Goal: Task Accomplishment & Management: Manage account settings

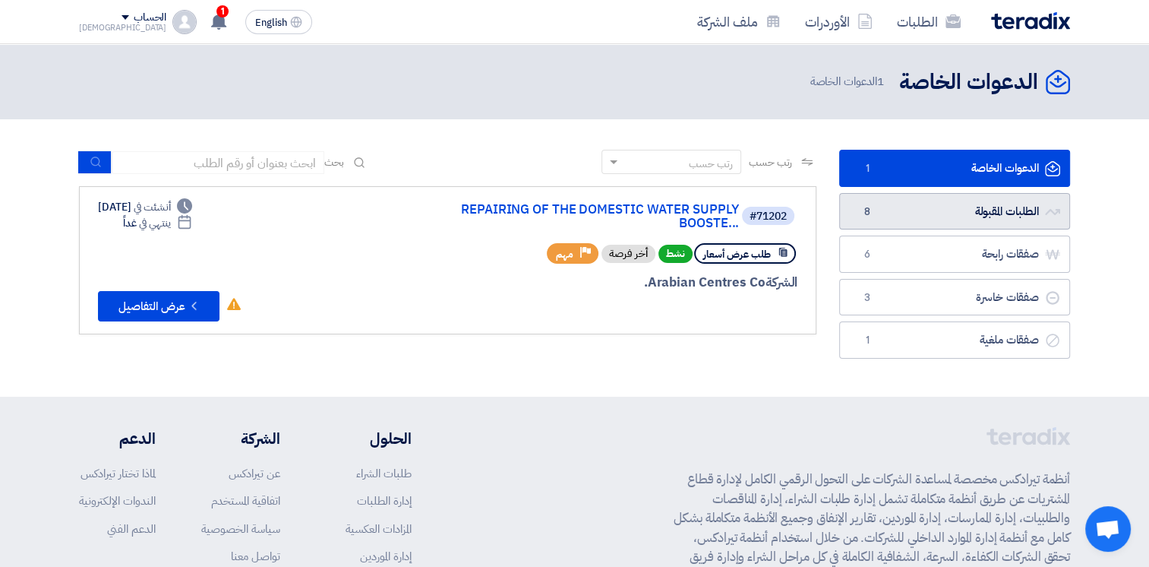
click at [923, 213] on link "الطلبات المقبولة الطلبات المقبولة 8" at bounding box center [954, 211] width 231 height 37
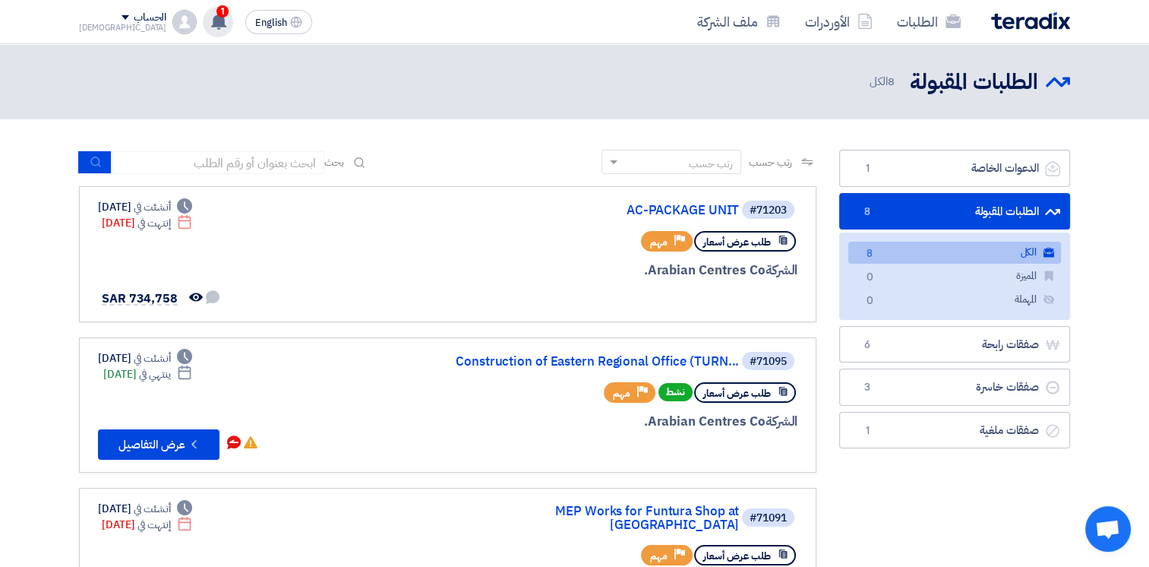
click at [211, 26] on use at bounding box center [218, 21] width 15 height 17
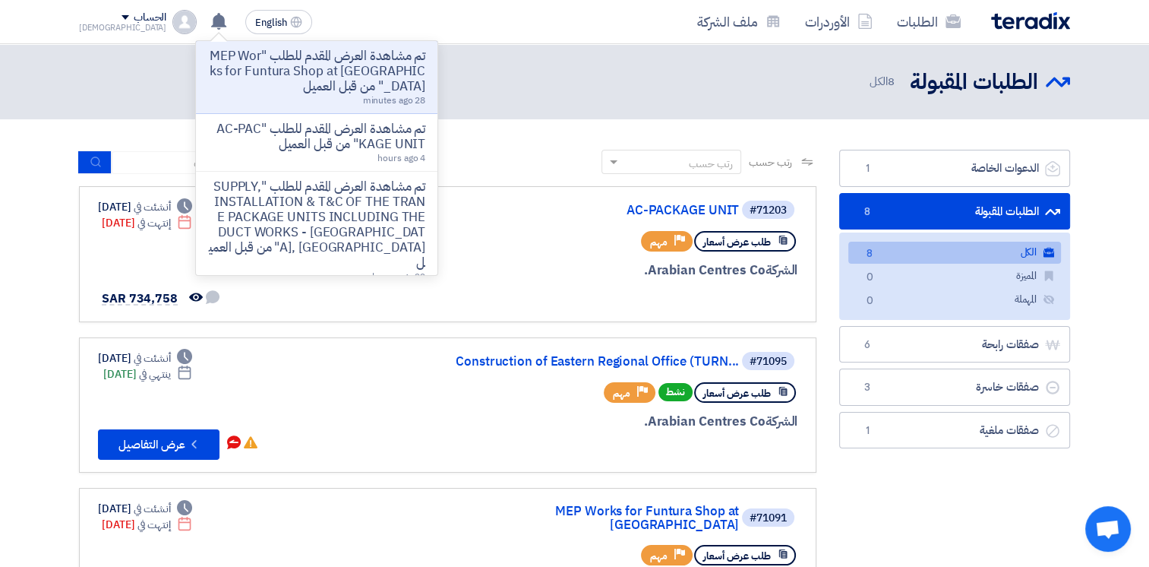
click at [523, 166] on div "رتب حسب رتب حسب بحث" at bounding box center [448, 168] width 738 height 36
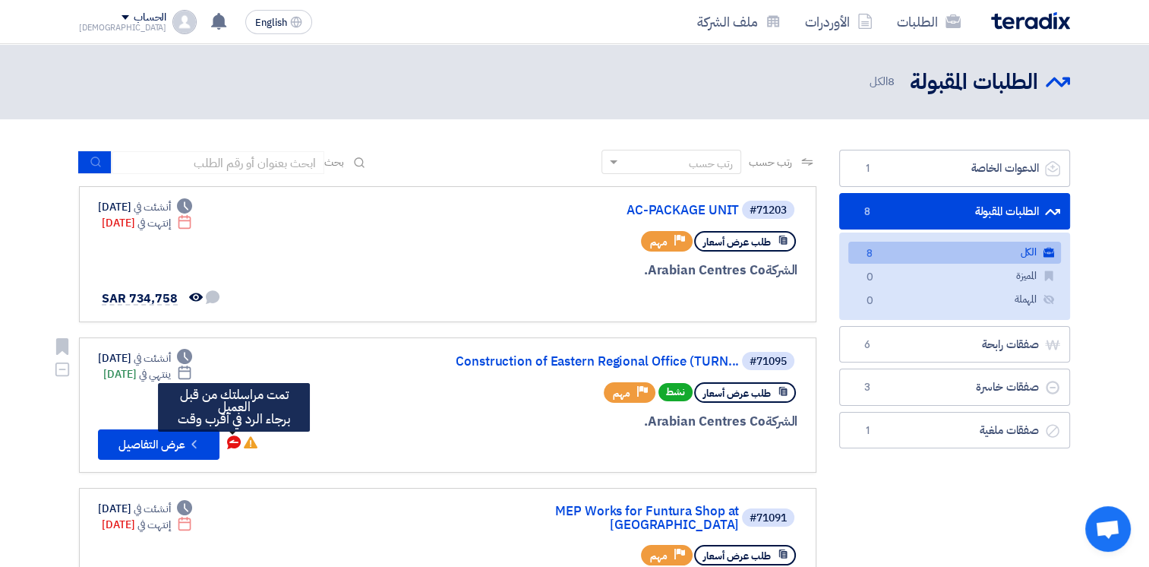
click at [231, 439] on icon "تمت مراسلتك من قبل العميل <br> برجاء الرد في أقرب وقت" at bounding box center [234, 442] width 14 height 14
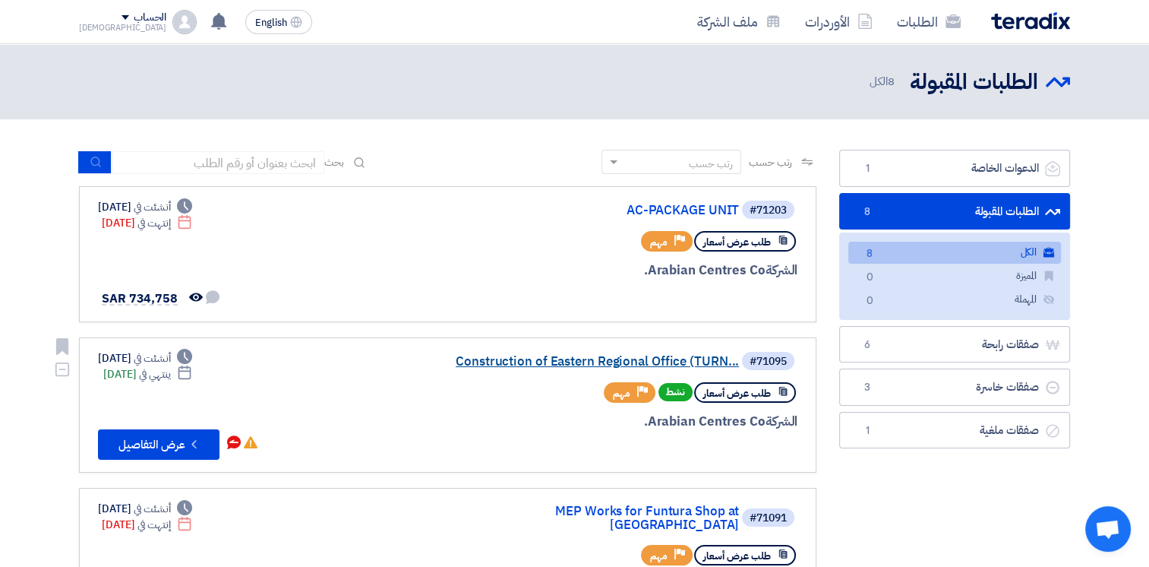
click at [547, 361] on link "Construction of Eastern Regional Office (TURN..." at bounding box center [587, 362] width 304 height 14
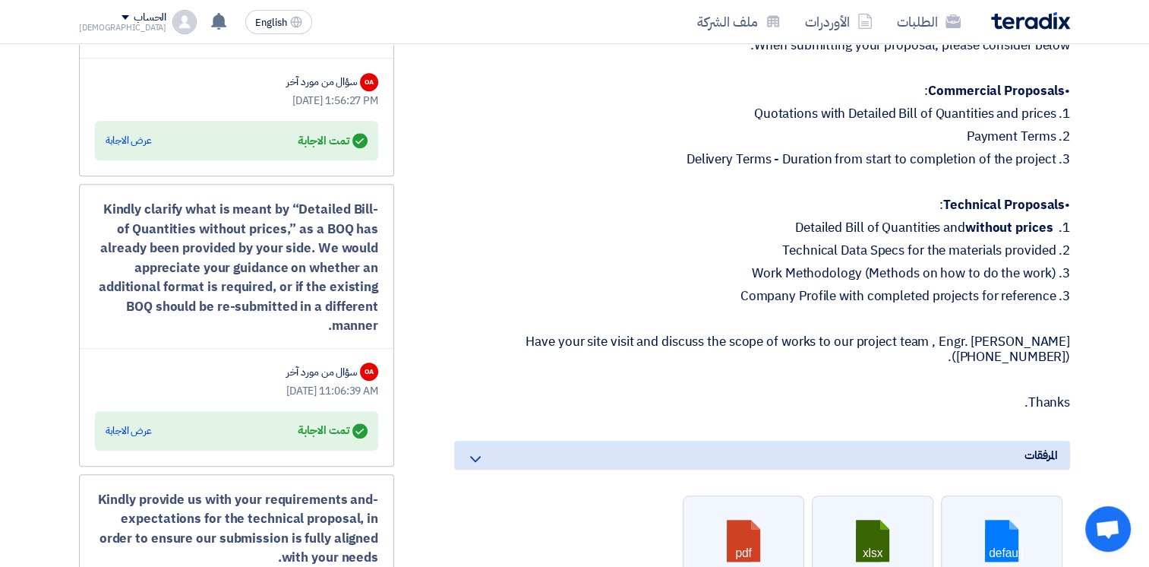
scroll to position [1519, 0]
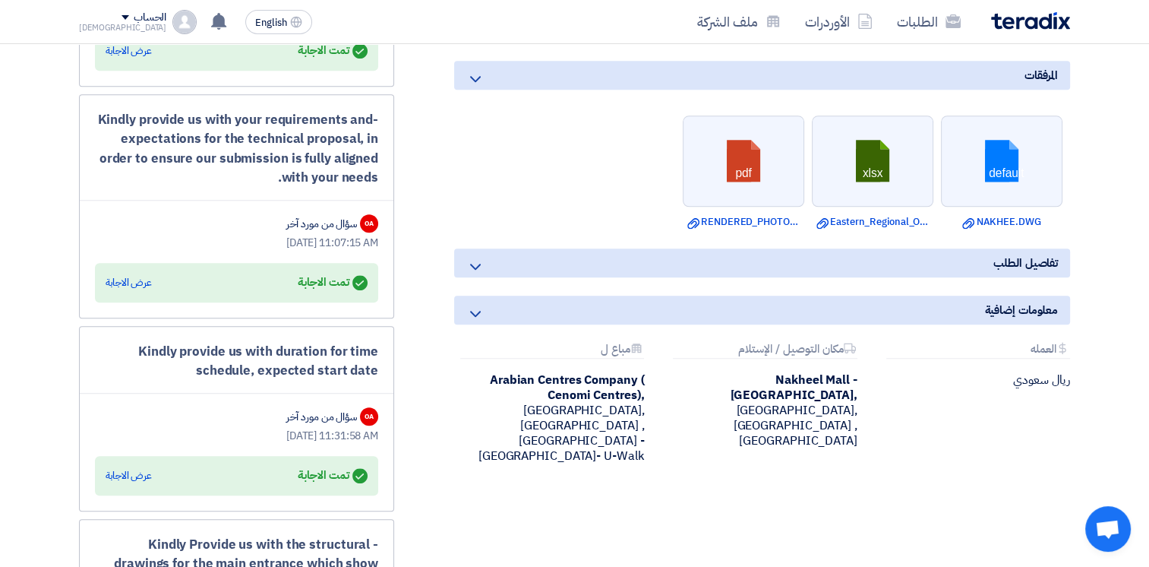
click at [477, 74] on icon at bounding box center [475, 79] width 18 height 18
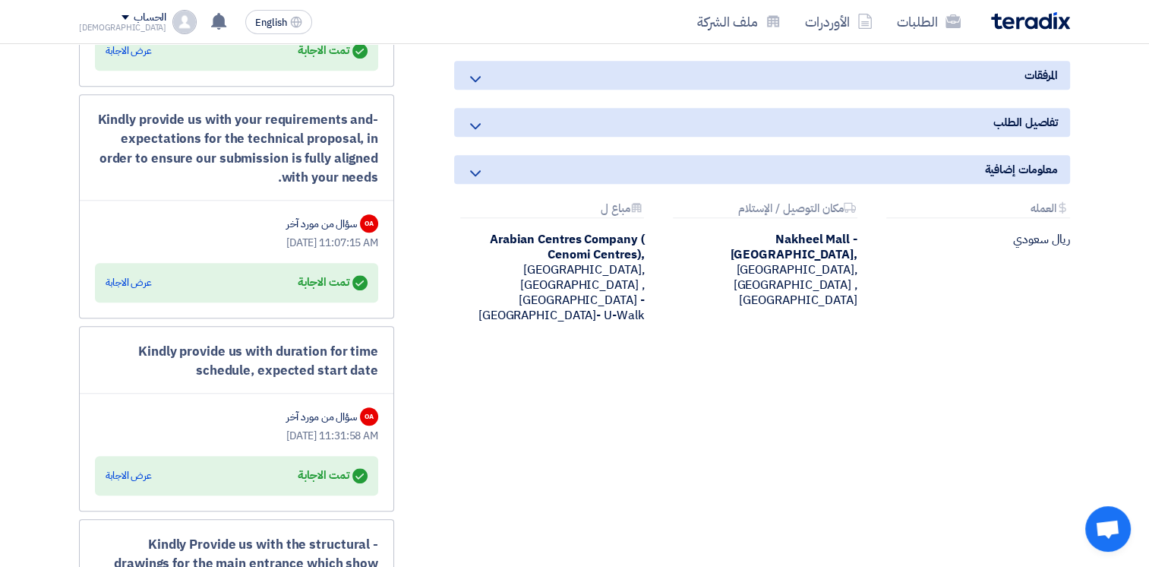
click at [477, 74] on icon at bounding box center [475, 79] width 18 height 18
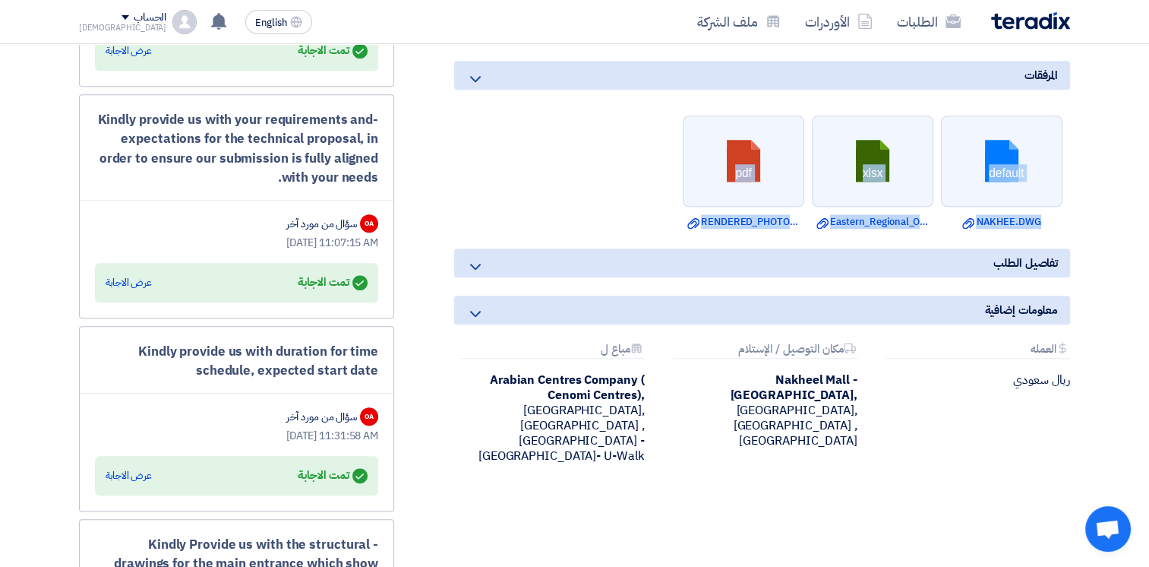
click at [539, 163] on ul "default Download file NAKHEE.DWG xlsx Download file Eastern_Regional_Office_BOQ…" at bounding box center [762, 172] width 616 height 129
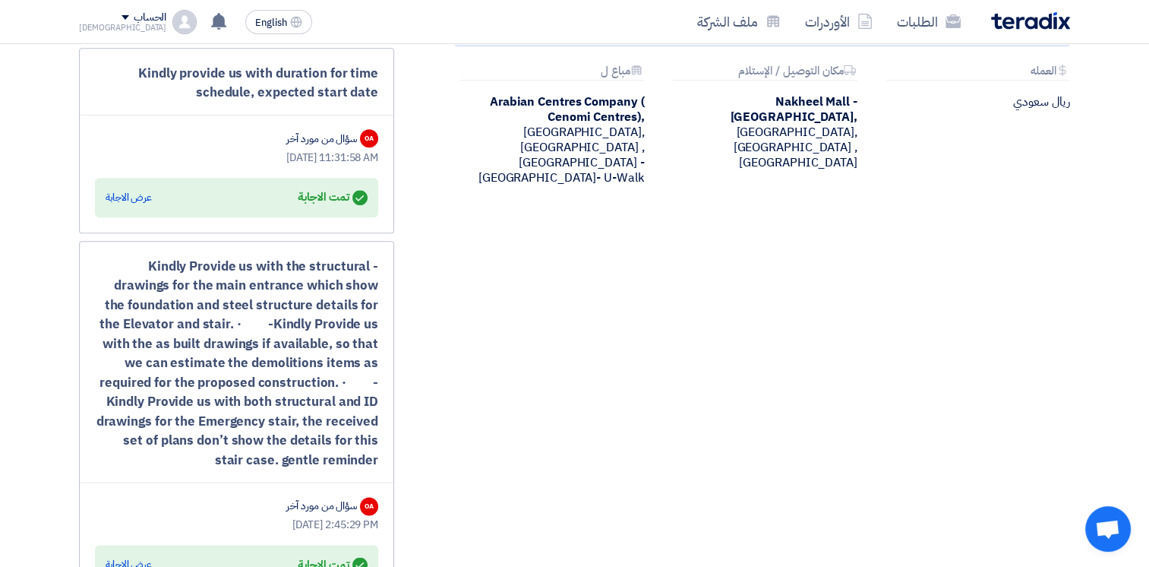
scroll to position [2177, 0]
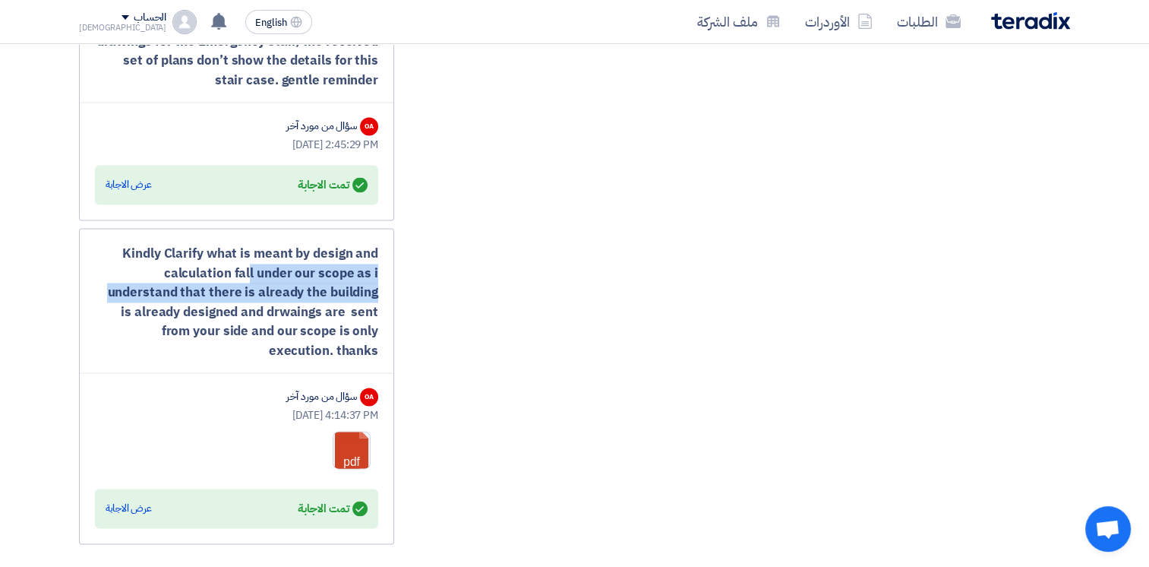
drag, startPoint x: 154, startPoint y: 263, endPoint x: 289, endPoint y: 289, distance: 136.9
click at [289, 289] on div "Kindly Clarify what is meant by design and calculation fall under our scope as …" at bounding box center [236, 302] width 283 height 116
click at [348, 431] on link at bounding box center [394, 476] width 122 height 91
click at [355, 433] on link at bounding box center [394, 476] width 122 height 91
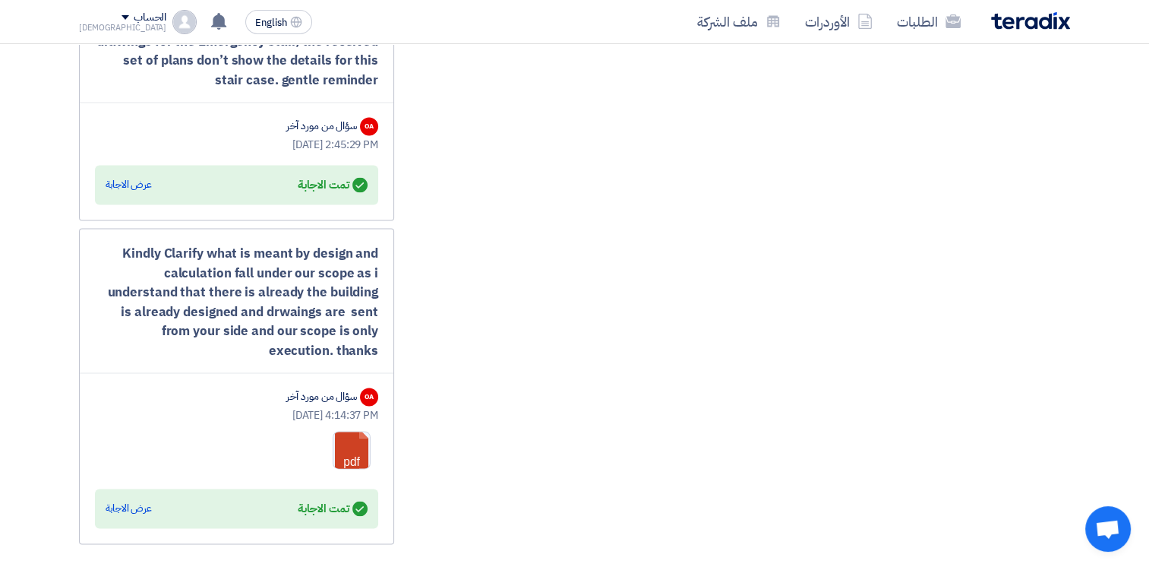
click at [267, 315] on div "Kindly Clarify what is meant by design and calculation fall under our scope as …" at bounding box center [236, 302] width 283 height 116
drag, startPoint x: 222, startPoint y: 319, endPoint x: 319, endPoint y: 317, distance: 97.2
click at [319, 317] on div "Kindly Clarify what is meant by design and calculation fall under our scope as …" at bounding box center [236, 302] width 283 height 116
click at [126, 501] on div "عرض الاجابة" at bounding box center [129, 508] width 46 height 15
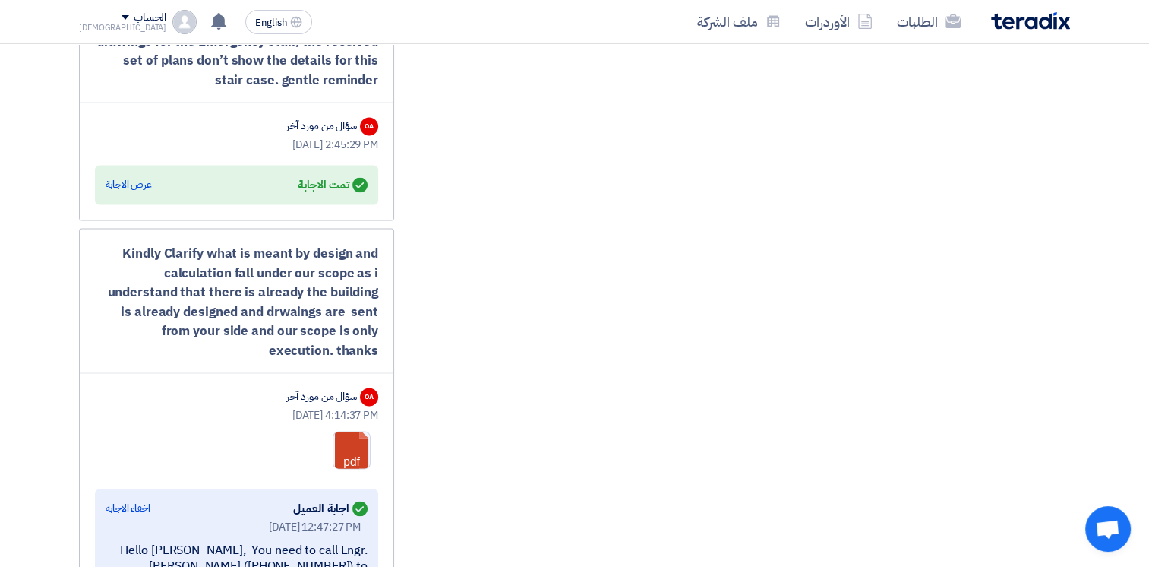
scroll to position [2557, 0]
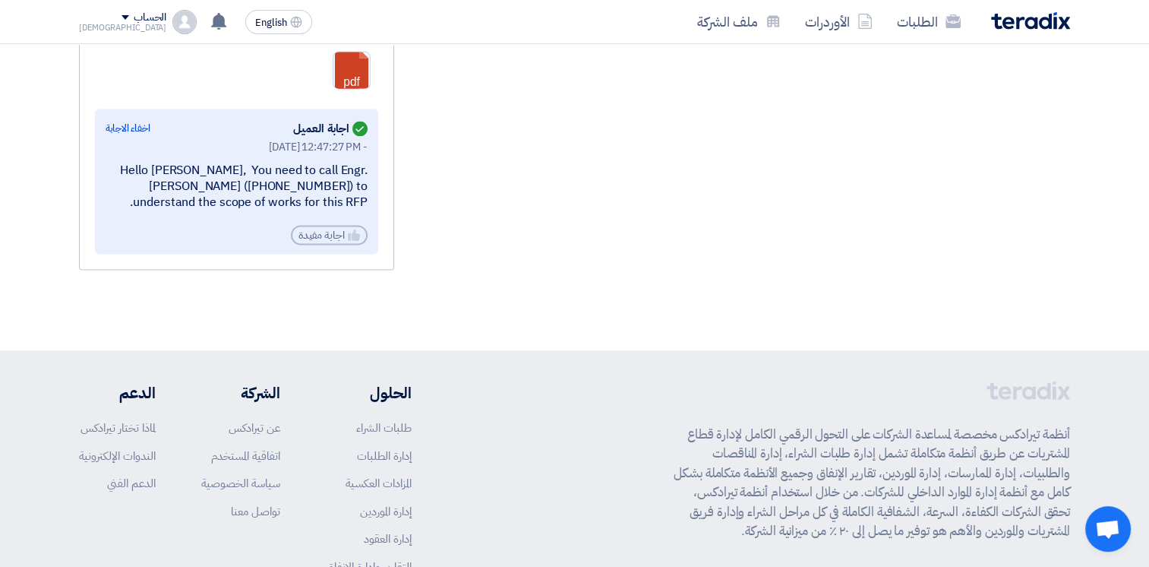
drag, startPoint x: 267, startPoint y: 144, endPoint x: 355, endPoint y: 176, distance: 93.3
click at [355, 176] on div "Hello [PERSON_NAME], You need to call Engr. [PERSON_NAME] ([PHONE_NUMBER]) to u…" at bounding box center [237, 186] width 262 height 47
click at [252, 166] on div "Hello [PERSON_NAME], You need to call Engr. [PERSON_NAME] ([PHONE_NUMBER]) to u…" at bounding box center [237, 186] width 262 height 47
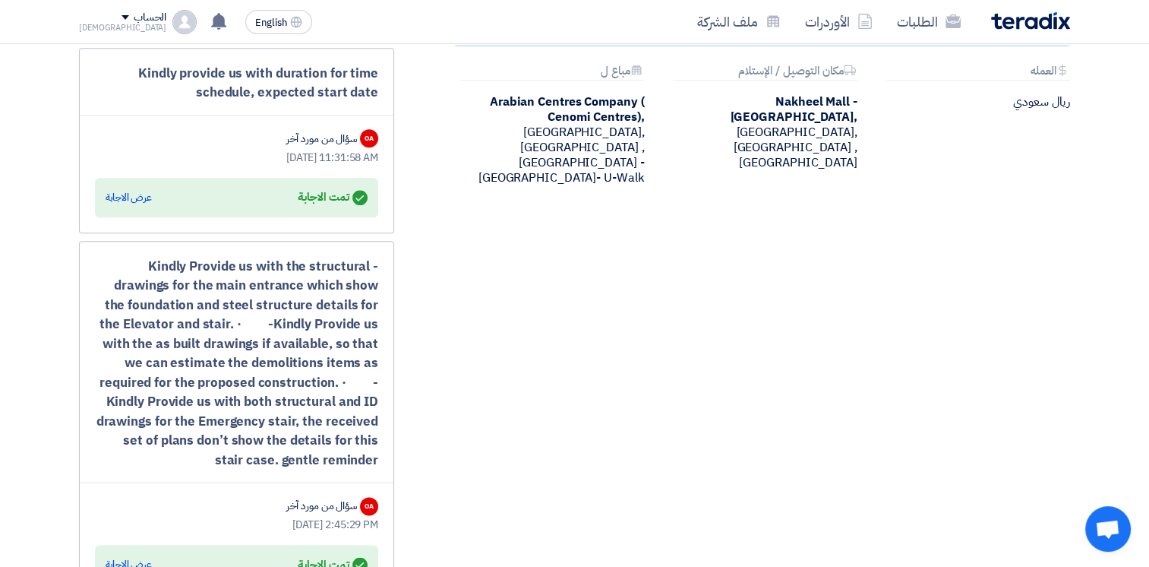
scroll to position [1417, 0]
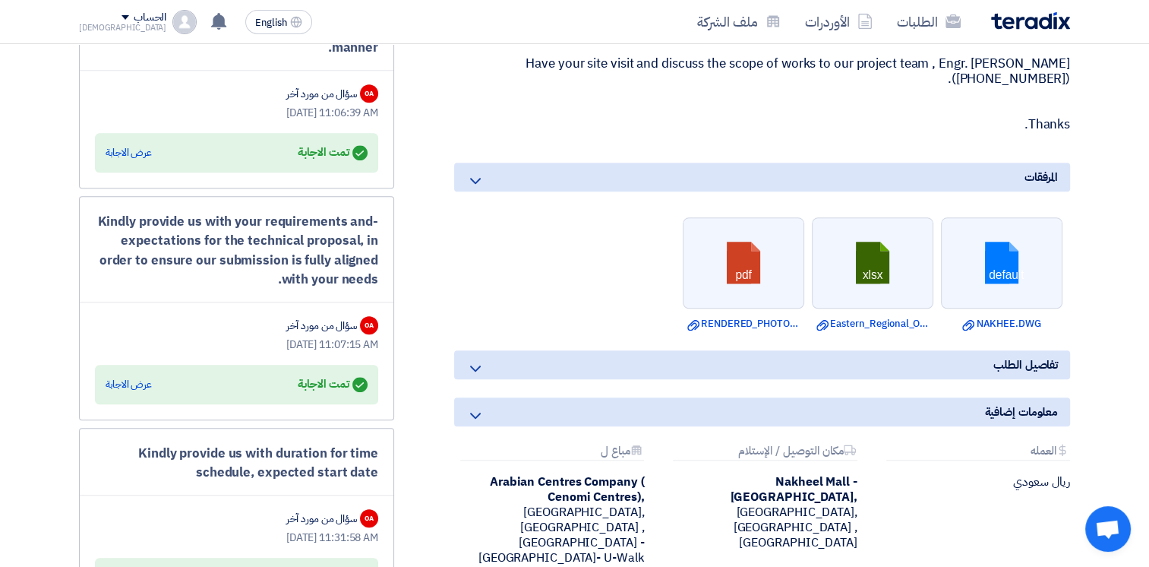
drag, startPoint x: 328, startPoint y: 445, endPoint x: 362, endPoint y: 460, distance: 37.1
click at [362, 460] on div "Kindly provide us with duration for time schedule, expected start date" at bounding box center [236, 463] width 283 height 39
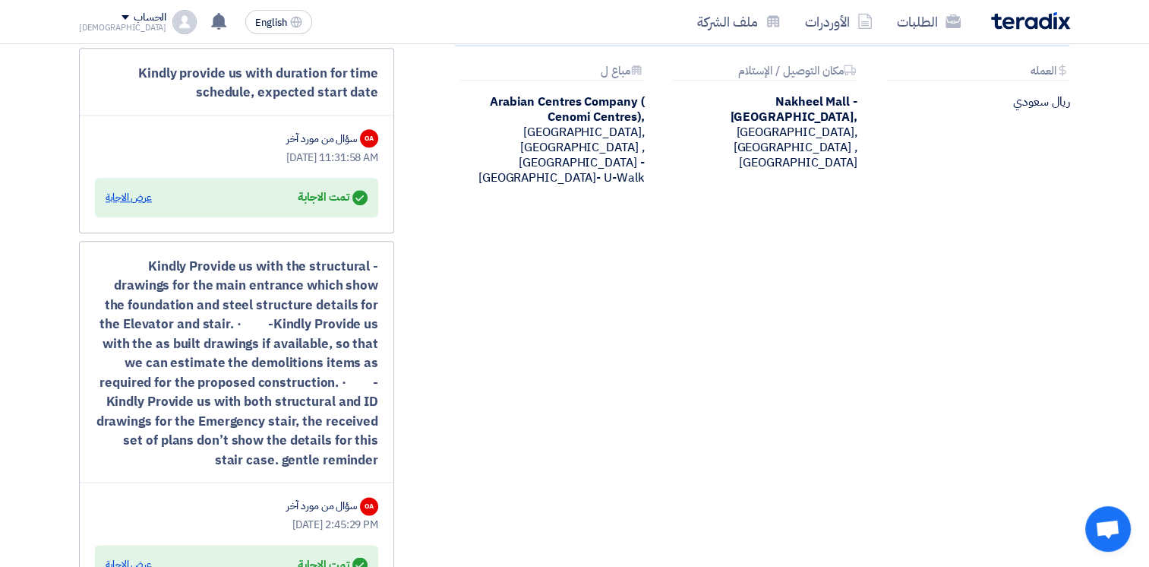
click at [137, 190] on div "عرض الاجابة" at bounding box center [129, 197] width 46 height 15
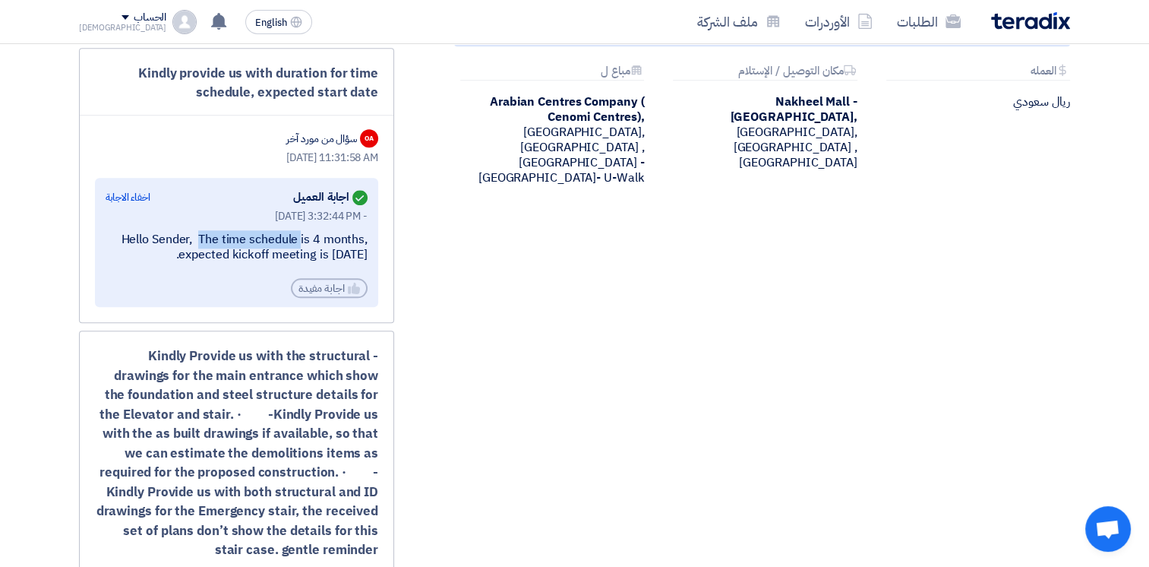
drag, startPoint x: 166, startPoint y: 232, endPoint x: 248, endPoint y: 243, distance: 83.5
click at [252, 242] on div "Hello Sender, The time schedule is 4 months, expected kickoff meeting is [DATE]." at bounding box center [237, 248] width 262 height 32
click at [207, 242] on div "Hello Sender, The time schedule is 4 months, expected kickoff meeting is [DATE]." at bounding box center [237, 248] width 262 height 32
drag, startPoint x: 168, startPoint y: 232, endPoint x: 308, endPoint y: 253, distance: 141.3
click at [308, 253] on div "Hello Sender, The time schedule is 4 months, expected kickoff meeting is [DATE]." at bounding box center [237, 248] width 262 height 32
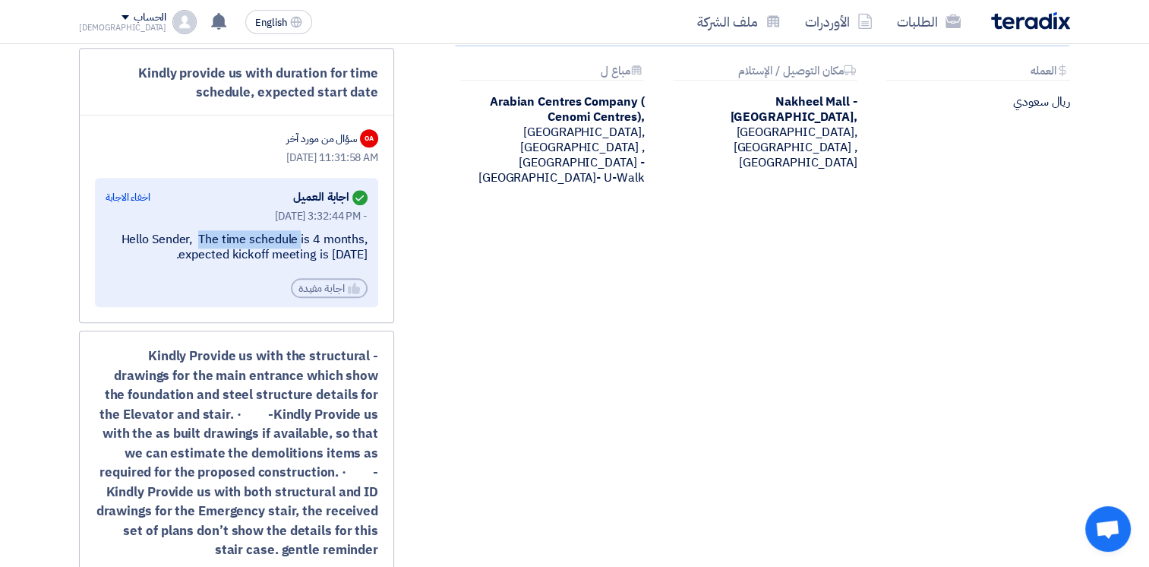
click at [268, 251] on div "Hello Sender, The time schedule is 4 months, expected kickoff meeting is [DATE]." at bounding box center [237, 248] width 262 height 32
drag, startPoint x: 134, startPoint y: 234, endPoint x: 362, endPoint y: 251, distance: 228.5
click at [362, 251] on div "Hello Sender, The time schedule is 4 months, expected kickoff meeting is [DATE]." at bounding box center [237, 248] width 262 height 32
click at [317, 254] on div "Hello Sender, The time schedule is 4 months, expected kickoff meeting is [DATE]." at bounding box center [237, 248] width 262 height 32
drag, startPoint x: 367, startPoint y: 249, endPoint x: 119, endPoint y: 231, distance: 248.3
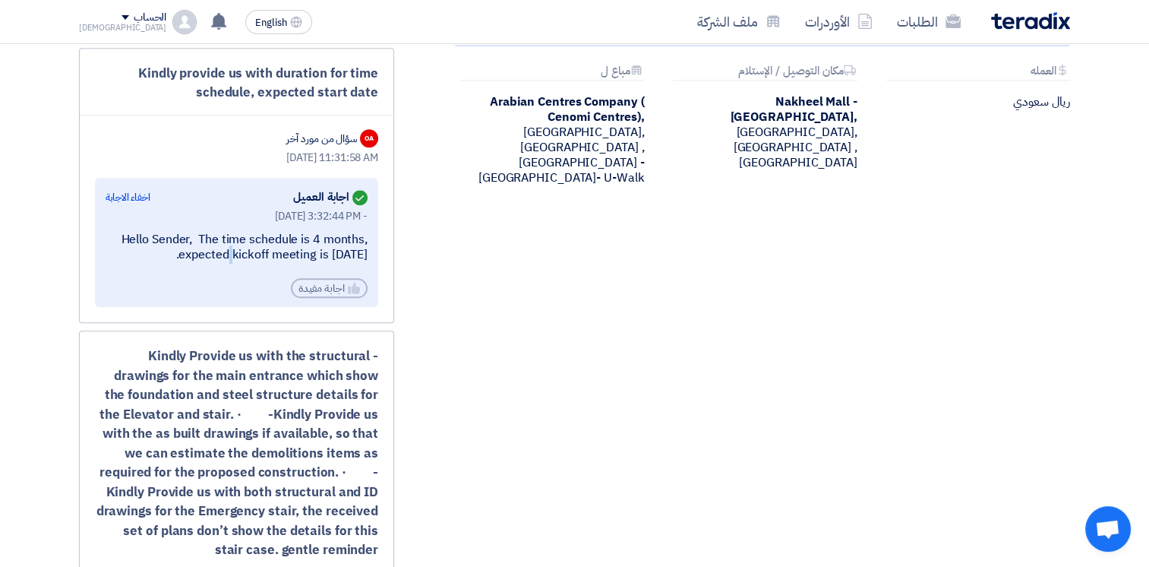
click at [119, 232] on div "Hello Sender, The time schedule is 4 months, expected kickoff meeting is [DATE]." at bounding box center [237, 248] width 262 height 32
click at [223, 238] on div "Hello Sender, The time schedule is 4 months, expected kickoff meeting is [DATE]." at bounding box center [237, 248] width 262 height 32
drag, startPoint x: 314, startPoint y: 87, endPoint x: 361, endPoint y: 84, distance: 46.5
click at [361, 84] on div "Kindly provide us with duration for time schedule, expected start date" at bounding box center [236, 83] width 283 height 39
click at [167, 232] on div "Hello Sender, The time schedule is 4 months, expected kickoff meeting is [DATE]." at bounding box center [237, 248] width 262 height 32
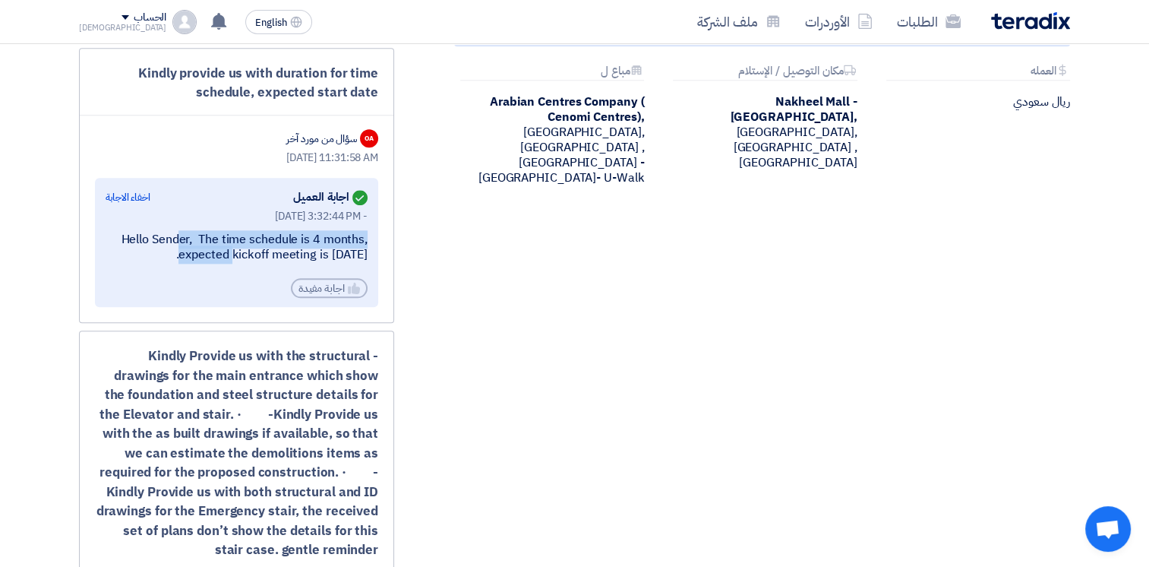
drag, startPoint x: 131, startPoint y: 235, endPoint x: 365, endPoint y: 254, distance: 235.5
click at [365, 254] on div "Hello Sender, The time schedule is 4 months, expected kickoff meeting is [DATE]." at bounding box center [237, 248] width 262 height 32
click at [349, 253] on div "Hello Sender, The time schedule is 4 months, expected kickoff meeting is [DATE]." at bounding box center [237, 248] width 262 height 32
drag, startPoint x: 358, startPoint y: 248, endPoint x: 258, endPoint y: 248, distance: 100.3
click at [258, 248] on div "Hello Sender, The time schedule is 4 months, expected kickoff meeting is [DATE]." at bounding box center [237, 248] width 262 height 32
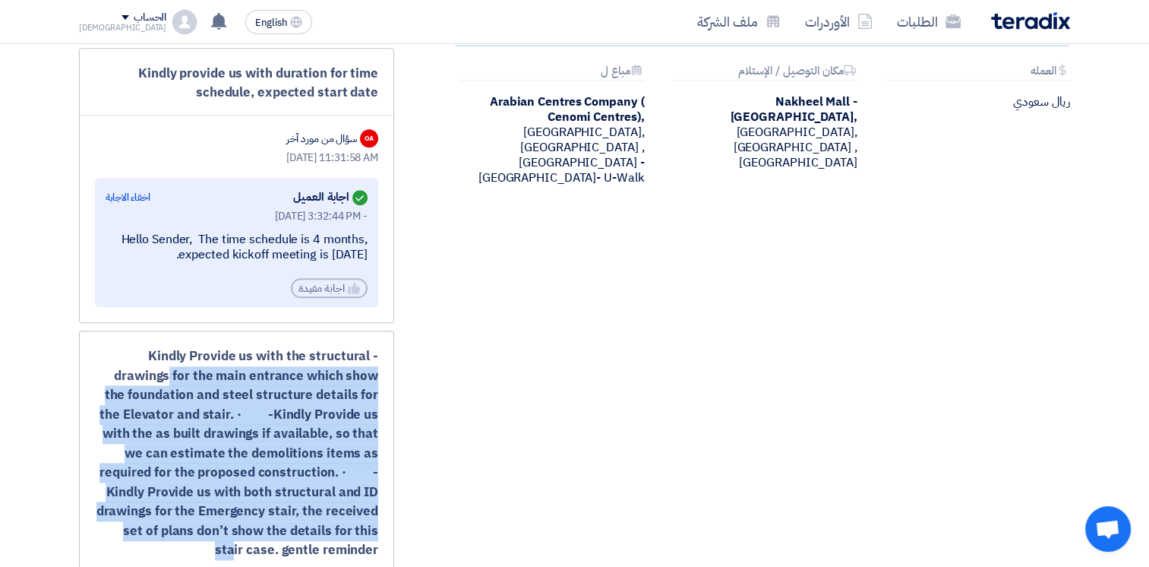
drag, startPoint x: 134, startPoint y: 369, endPoint x: 343, endPoint y: 521, distance: 258.9
click at [343, 521] on div "- Kindly Provide us with the structural drawings for the main entrance which sh…" at bounding box center [236, 452] width 283 height 213
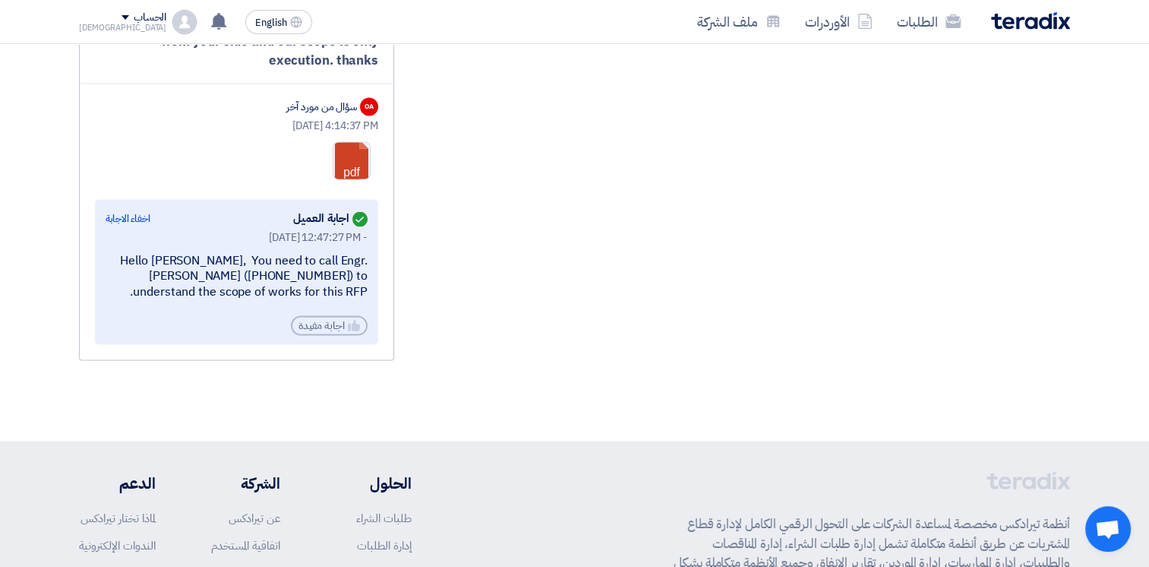
scroll to position [2177, 0]
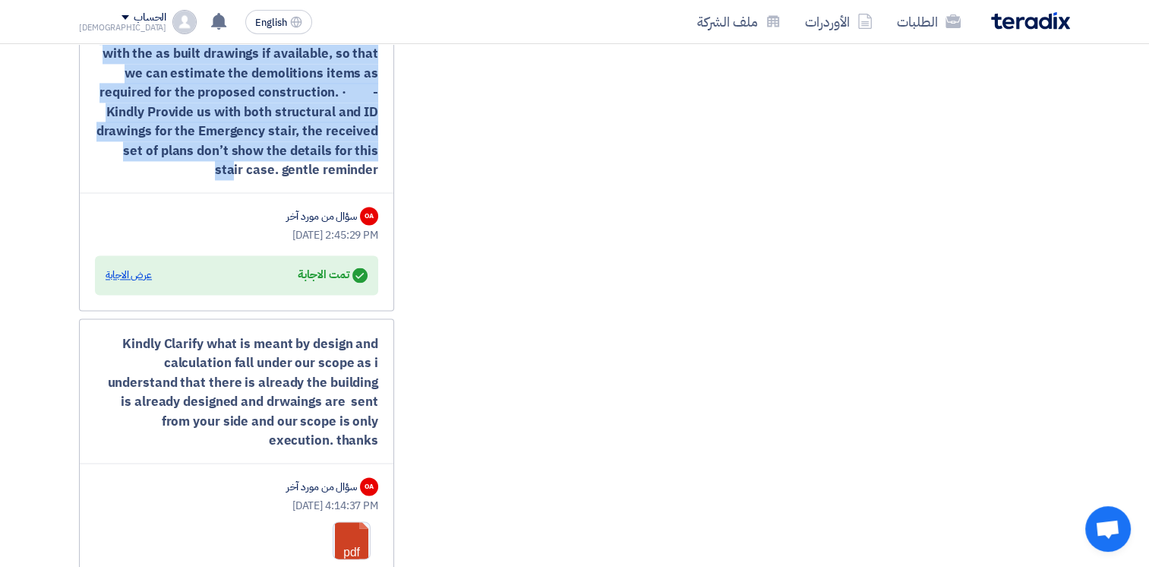
click at [128, 271] on div "عرض الاجابة" at bounding box center [129, 274] width 46 height 15
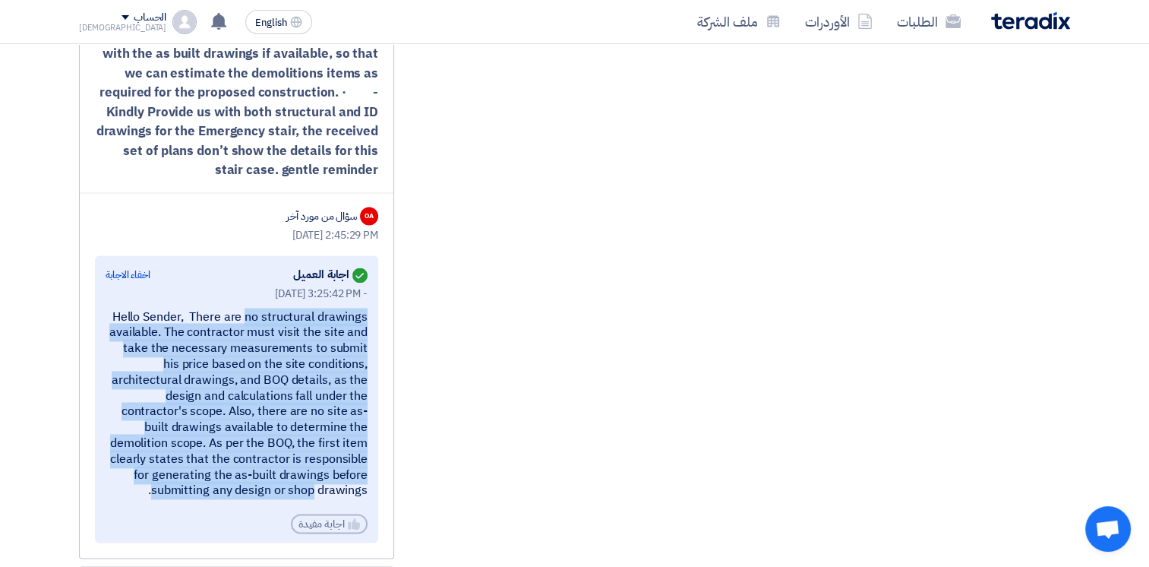
drag, startPoint x: 201, startPoint y: 311, endPoint x: 347, endPoint y: 476, distance: 220.6
click at [347, 476] on div "Hello Sender, There are no structural drawings available. The contractor must v…" at bounding box center [237, 404] width 262 height 190
click at [270, 362] on div "Hello Sender, There are no structural drawings available. The contractor must v…" at bounding box center [237, 404] width 262 height 190
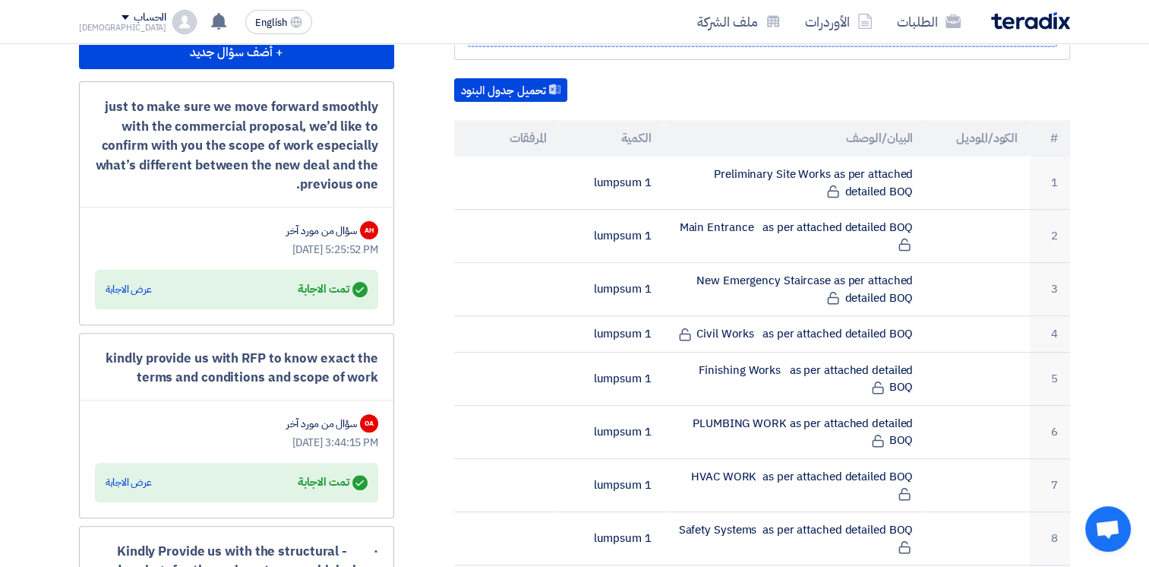
scroll to position [0, 0]
